Goal: Find specific page/section

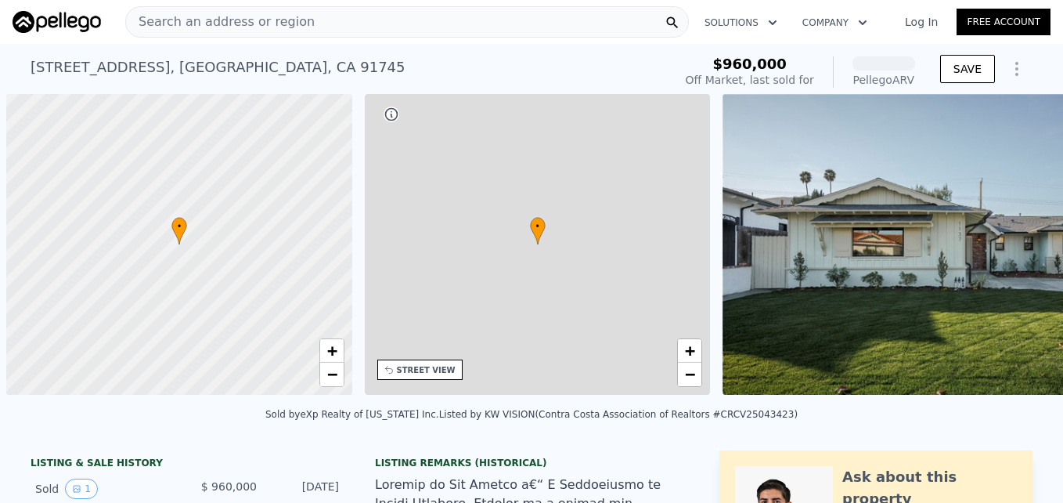
scroll to position [0, 6]
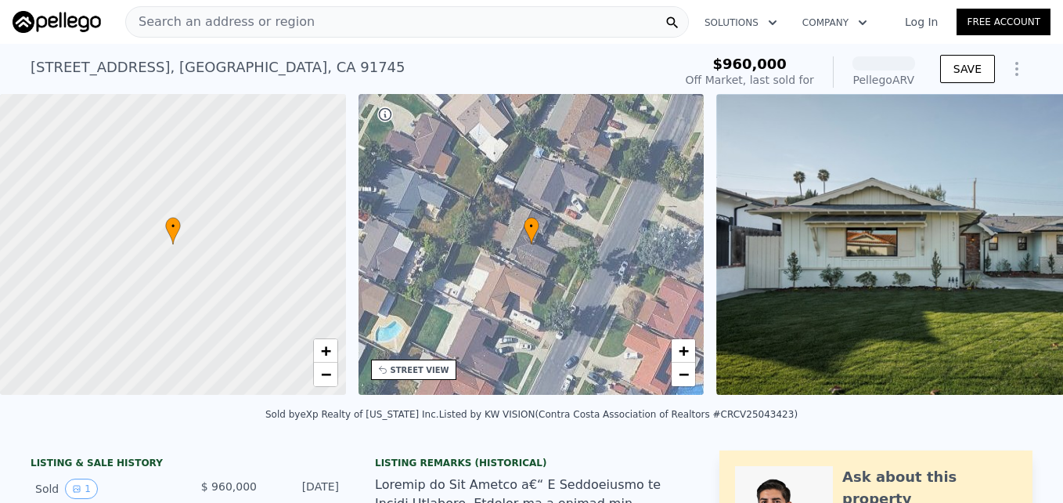
click at [197, 27] on span "Search an address or region" at bounding box center [220, 22] width 189 height 19
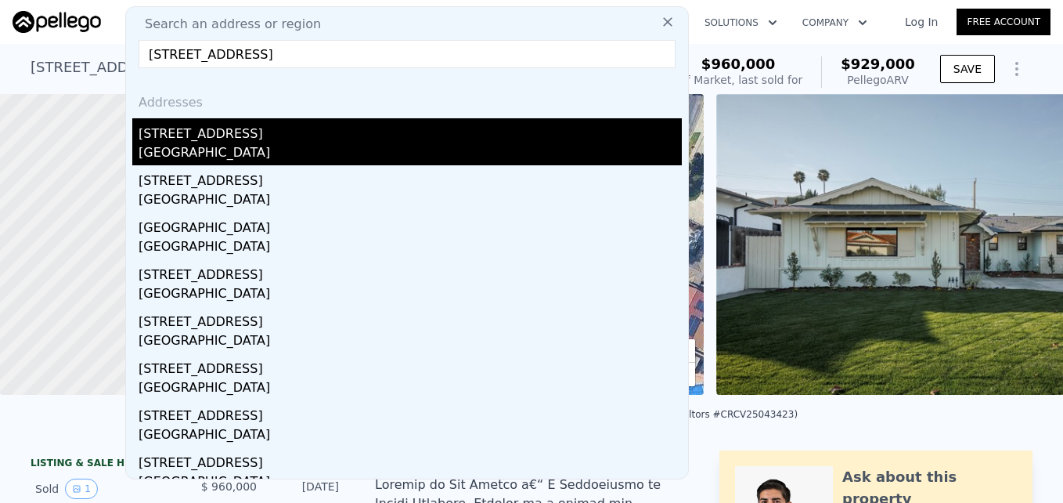
type input "[STREET_ADDRESS]"
click at [250, 139] on div "[STREET_ADDRESS]" at bounding box center [410, 130] width 543 height 25
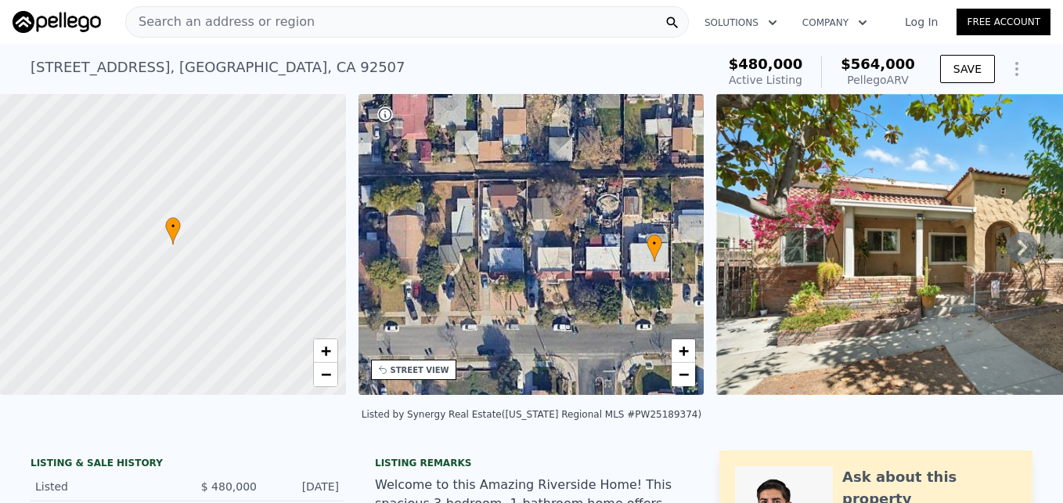
click at [637, 326] on div "• + −" at bounding box center [532, 244] width 346 height 301
click at [679, 349] on span "+" at bounding box center [684, 351] width 10 height 20
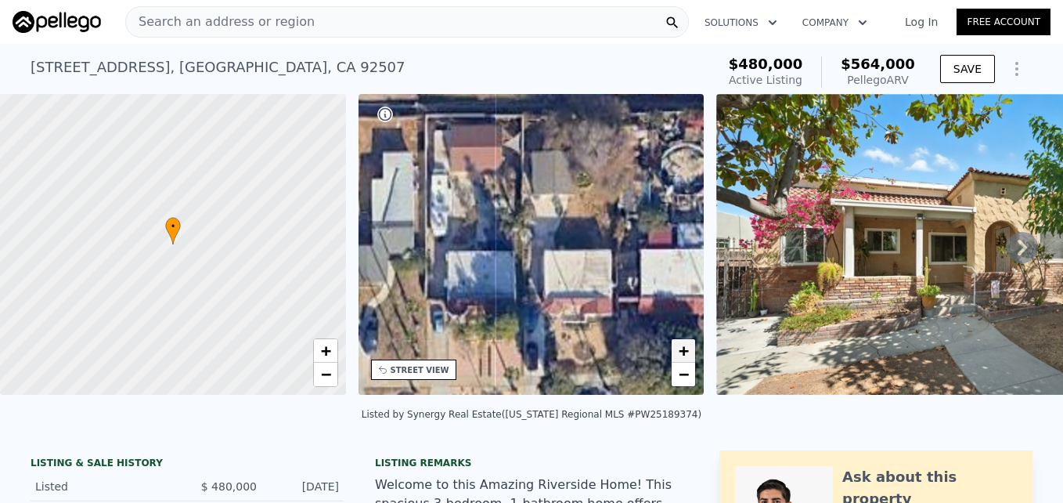
click at [679, 349] on span "+" at bounding box center [684, 351] width 10 height 20
drag, startPoint x: 629, startPoint y: 283, endPoint x: 519, endPoint y: 295, distance: 110.2
drag, startPoint x: 519, startPoint y: 295, endPoint x: 600, endPoint y: 473, distance: 195.2
click at [600, 469] on div "Listing remarks" at bounding box center [531, 462] width 313 height 13
drag, startPoint x: 594, startPoint y: 241, endPoint x: 548, endPoint y: 242, distance: 45.4
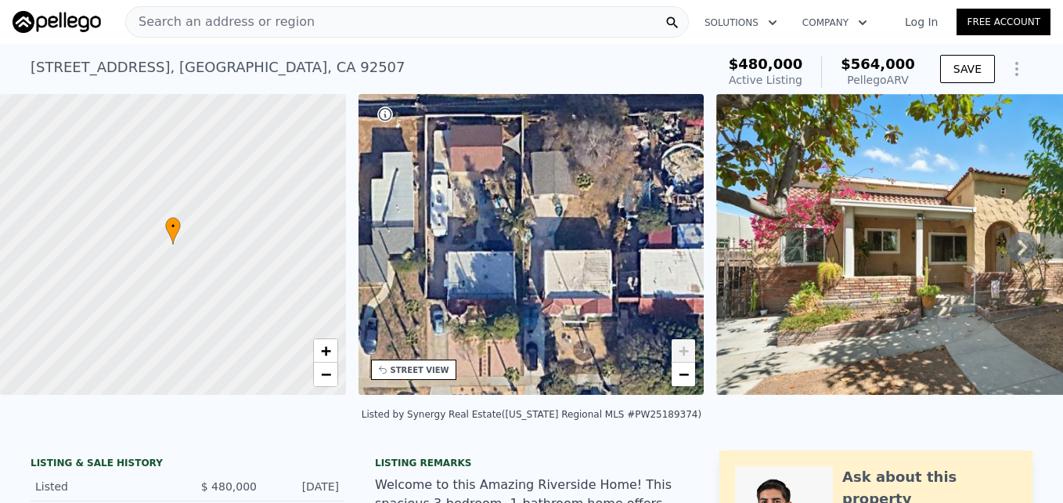
drag, startPoint x: 548, startPoint y: 242, endPoint x: 589, endPoint y: 334, distance: 100.3
click at [589, 334] on div "• + −" at bounding box center [532, 244] width 346 height 301
drag, startPoint x: 589, startPoint y: 334, endPoint x: 536, endPoint y: 337, distance: 53.4
drag, startPoint x: 536, startPoint y: 337, endPoint x: 647, endPoint y: 420, distance: 138.8
click at [647, 420] on div "Listed by Synergy Real Estate ([US_STATE] Regional MLS #PW25189374)" at bounding box center [532, 414] width 340 height 11
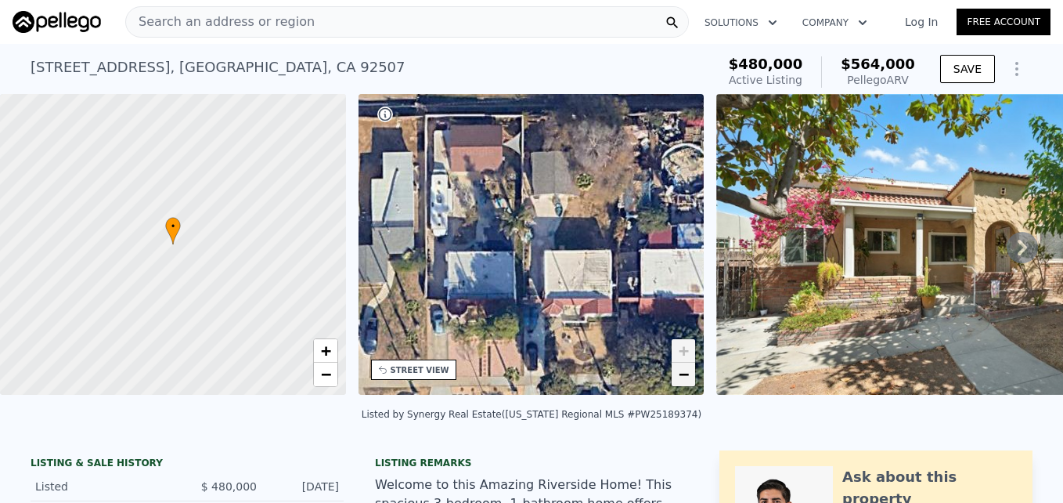
click at [691, 373] on link "−" at bounding box center [683, 374] width 23 height 23
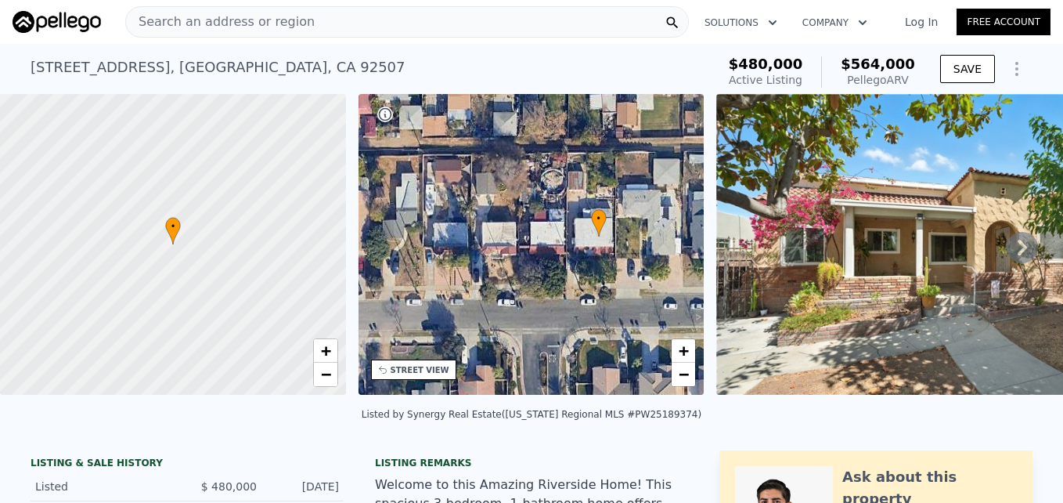
drag, startPoint x: 697, startPoint y: 286, endPoint x: 641, endPoint y: 261, distance: 61.0
click at [641, 261] on div "• + −" at bounding box center [532, 244] width 346 height 301
click at [239, 34] on div "Search an address or region" at bounding box center [220, 22] width 189 height 30
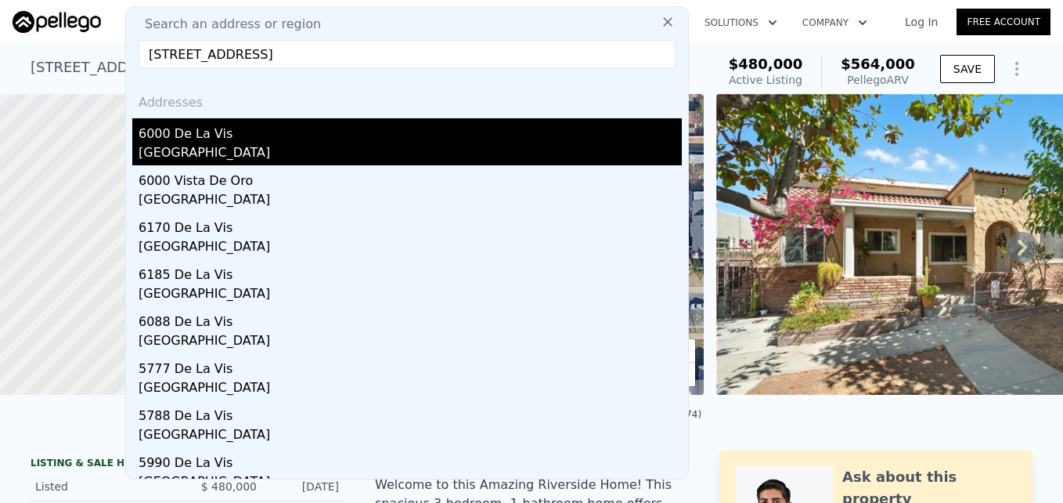
type input "[STREET_ADDRESS]"
click at [279, 137] on div "6000 De La Vis" at bounding box center [410, 130] width 543 height 25
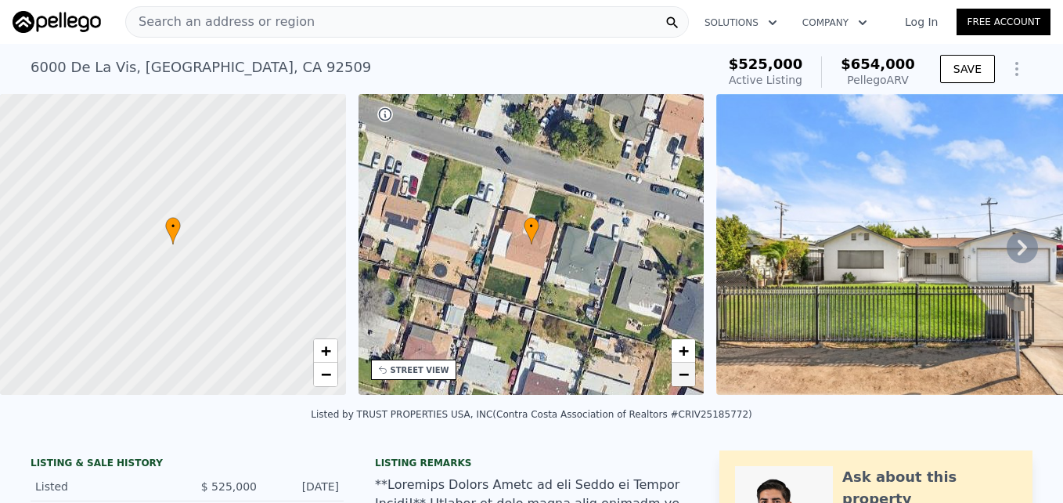
click at [679, 375] on span "−" at bounding box center [684, 374] width 10 height 20
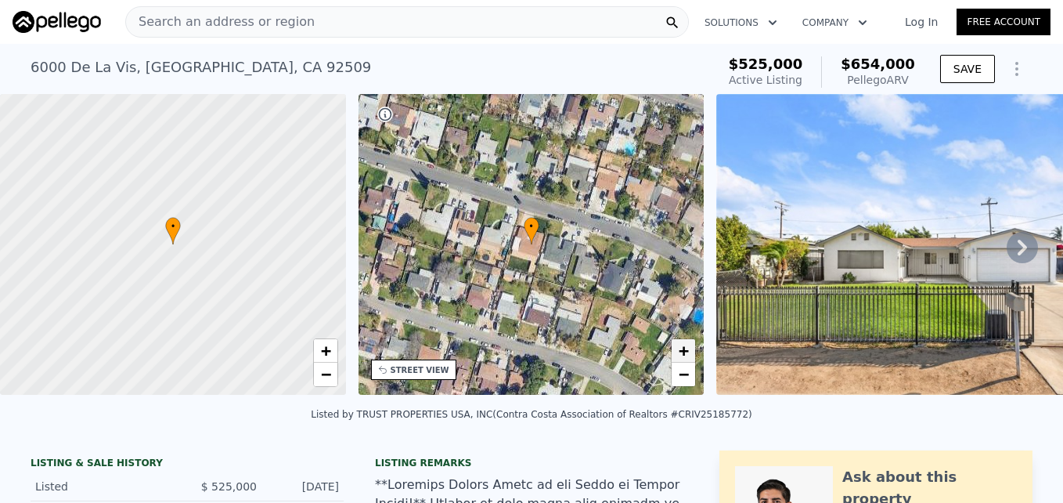
click at [684, 350] on span "+" at bounding box center [684, 351] width 10 height 20
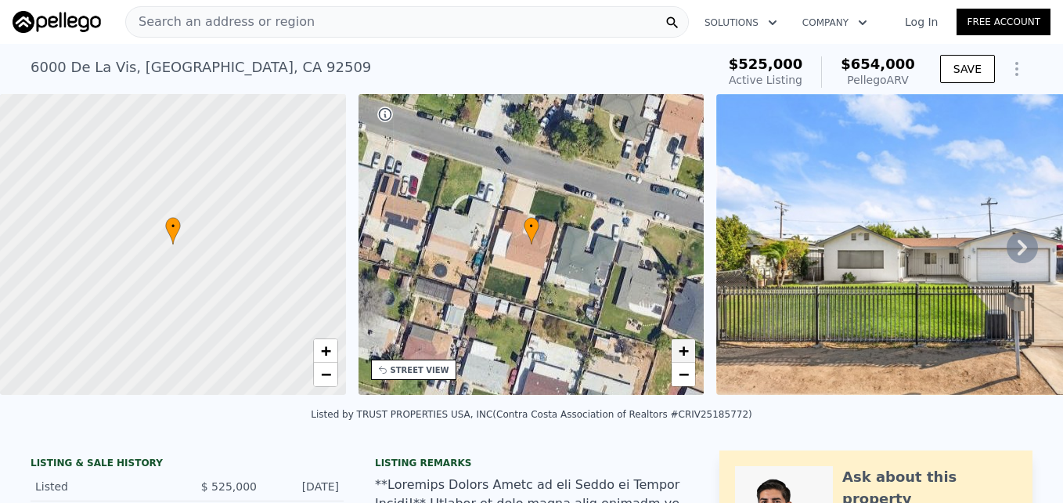
click at [684, 350] on span "+" at bounding box center [684, 351] width 10 height 20
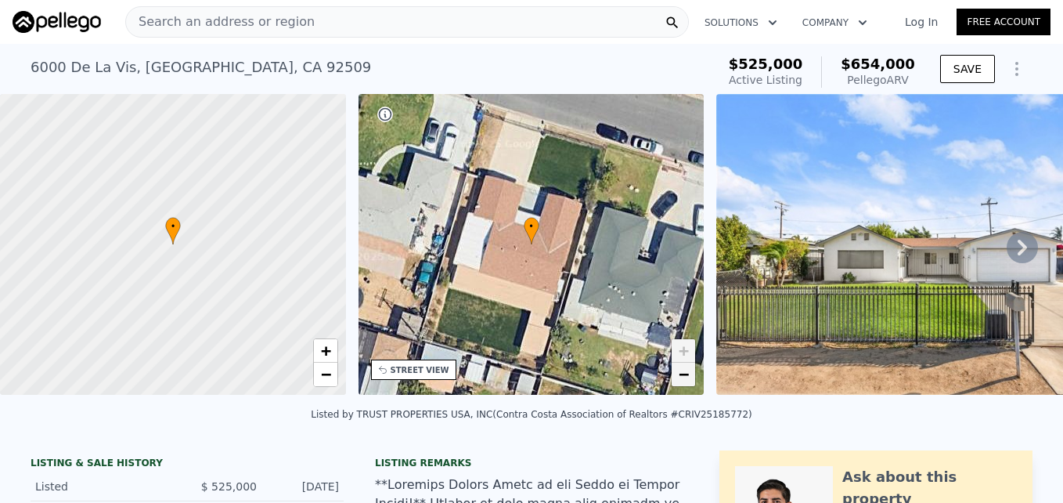
click at [687, 381] on span "−" at bounding box center [684, 374] width 10 height 20
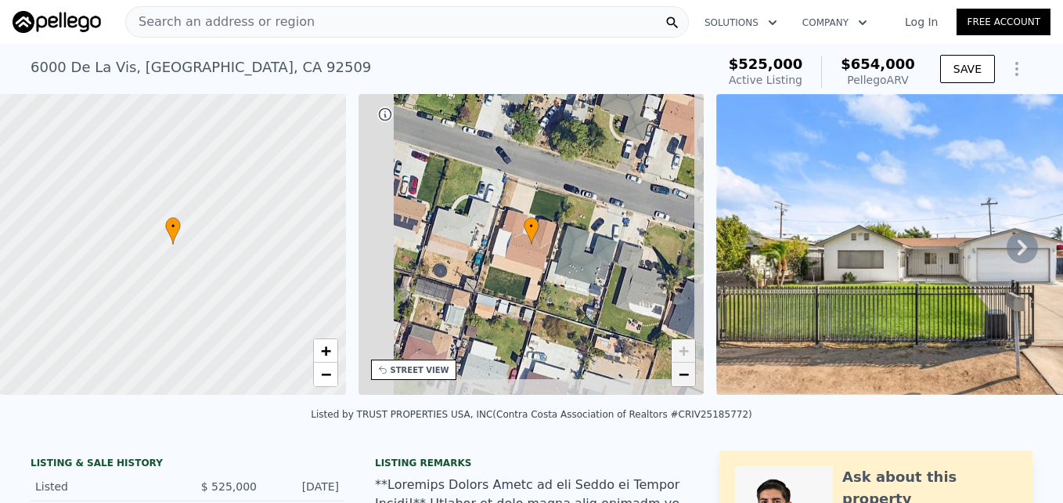
click at [687, 381] on span "−" at bounding box center [684, 374] width 10 height 20
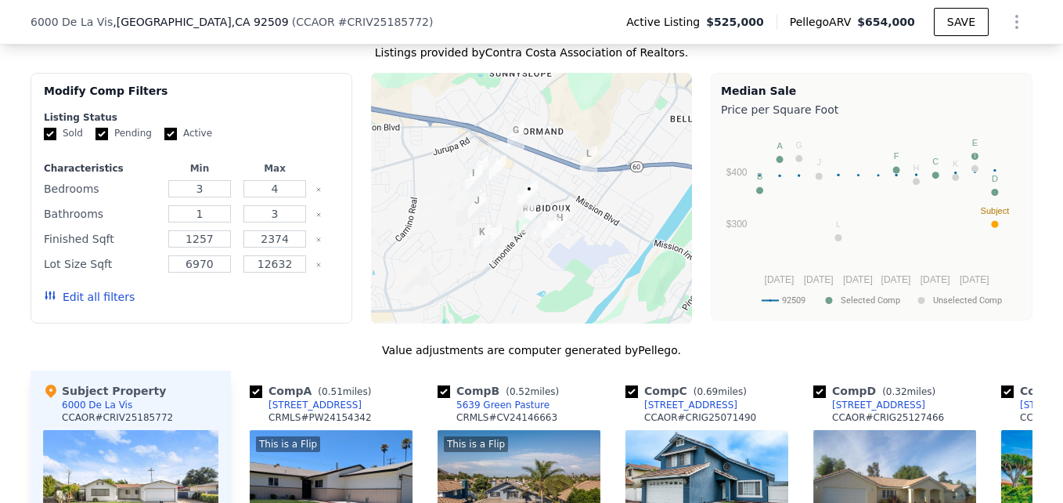
scroll to position [1254, 0]
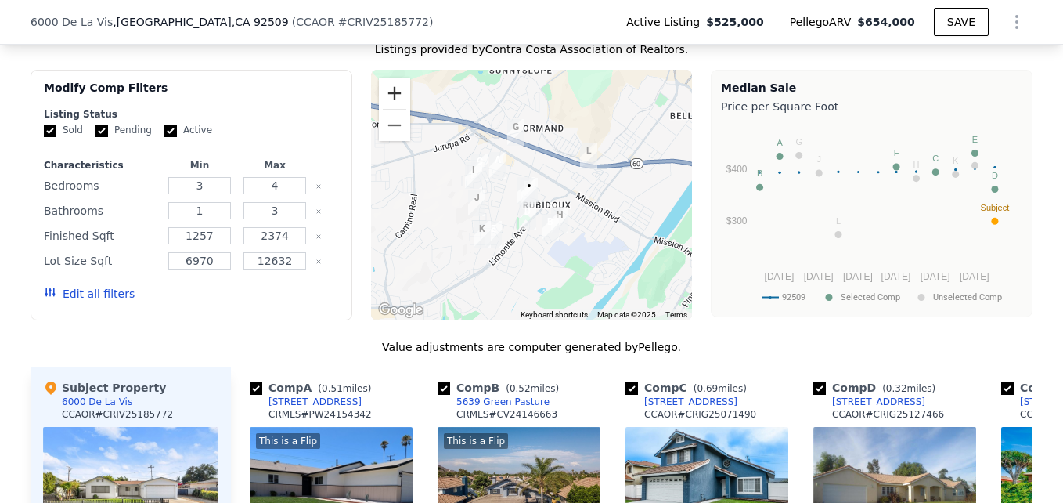
click at [387, 85] on button "Zoom in" at bounding box center [394, 93] width 31 height 31
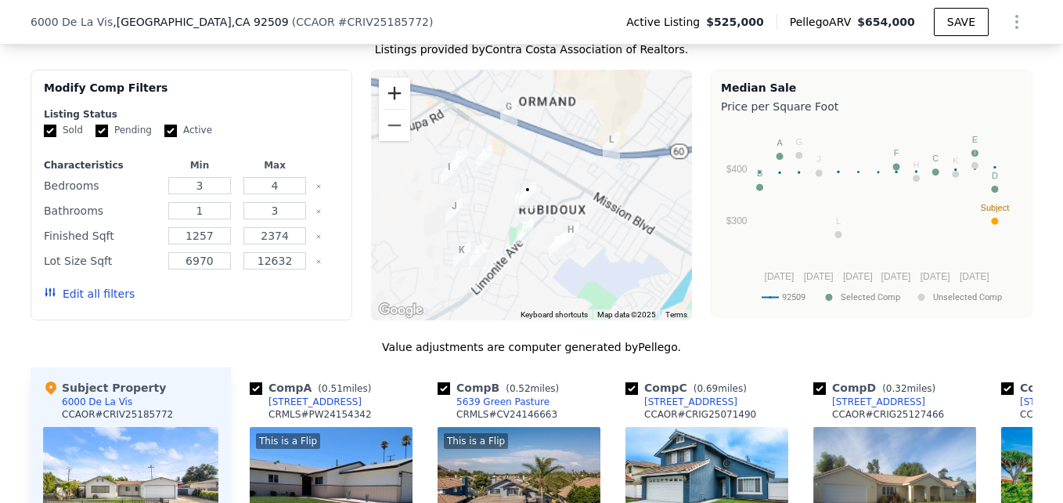
click at [387, 85] on button "Zoom in" at bounding box center [394, 93] width 31 height 31
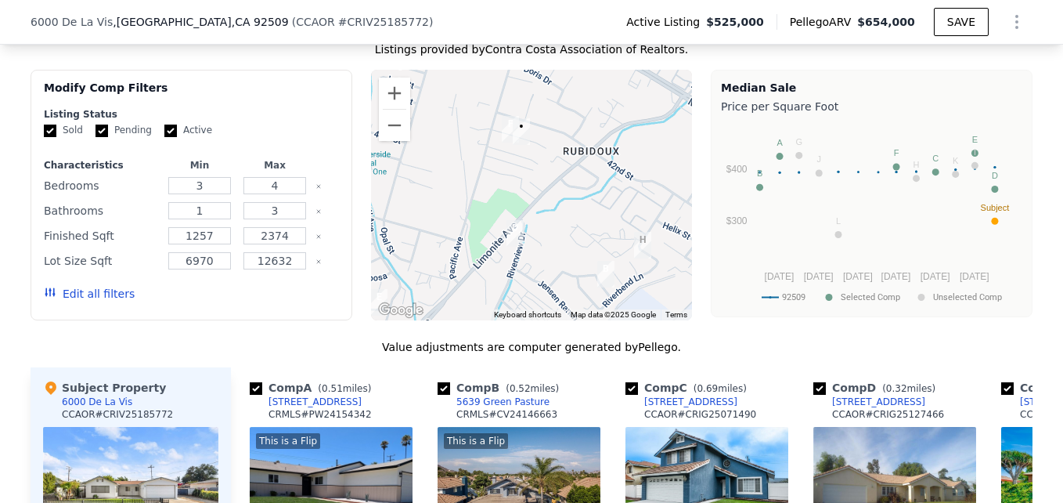
drag, startPoint x: 449, startPoint y: 225, endPoint x: 451, endPoint y: 114, distance: 110.4
click at [451, 114] on div at bounding box center [532, 195] width 322 height 251
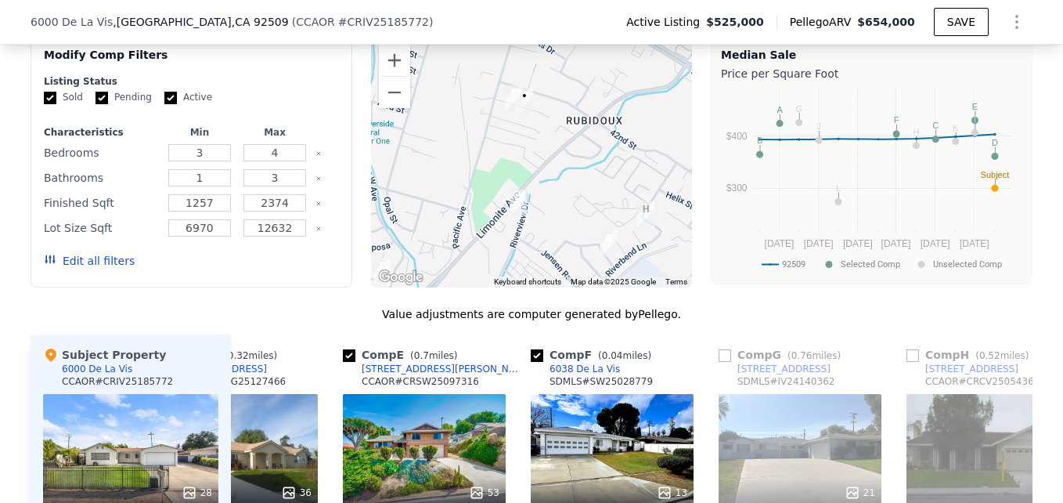
scroll to position [1286, 0]
click at [391, 102] on button "Zoom out" at bounding box center [394, 93] width 31 height 31
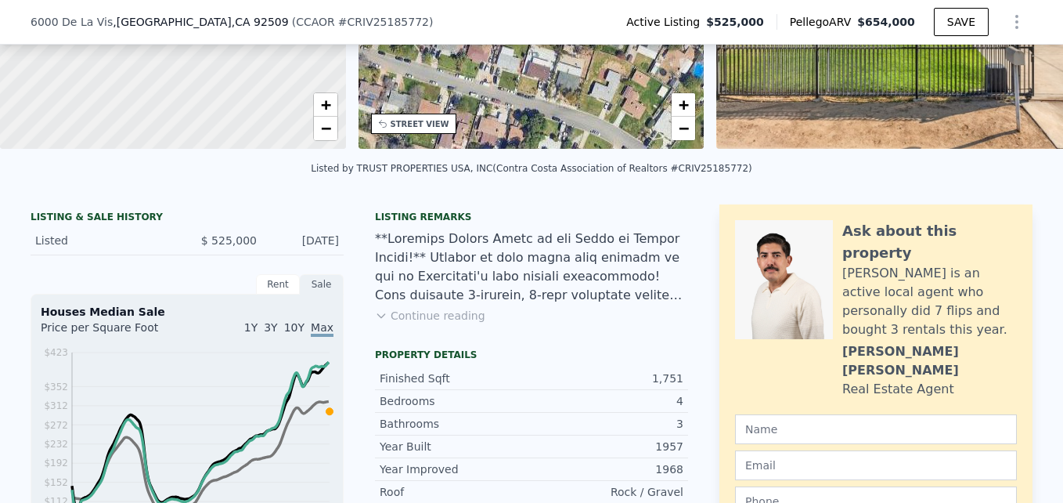
scroll to position [222, 0]
